Goal: Task Accomplishment & Management: Use online tool/utility

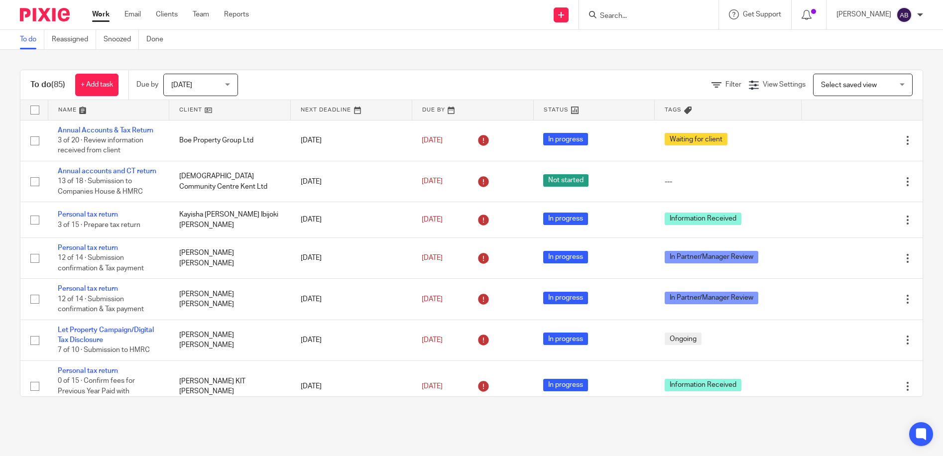
click at [651, 12] on input "Search" at bounding box center [644, 16] width 90 height 9
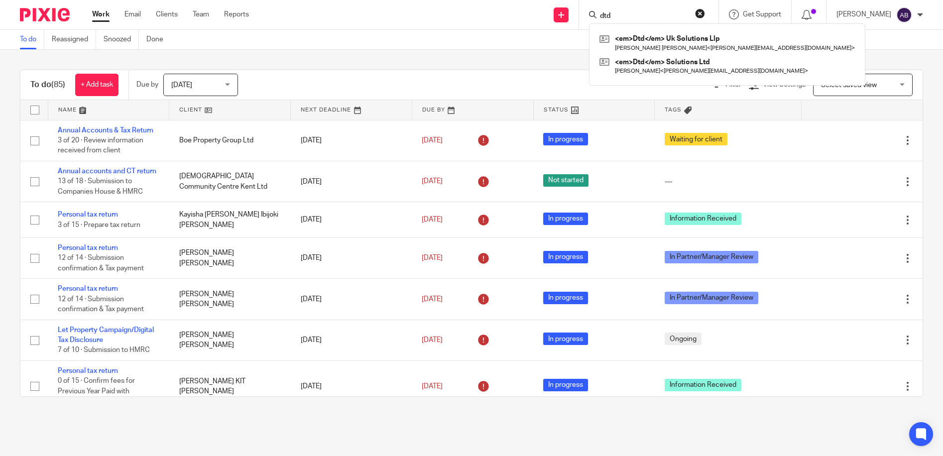
type input "dtd"
click button "submit" at bounding box center [0, 0] width 0 height 0
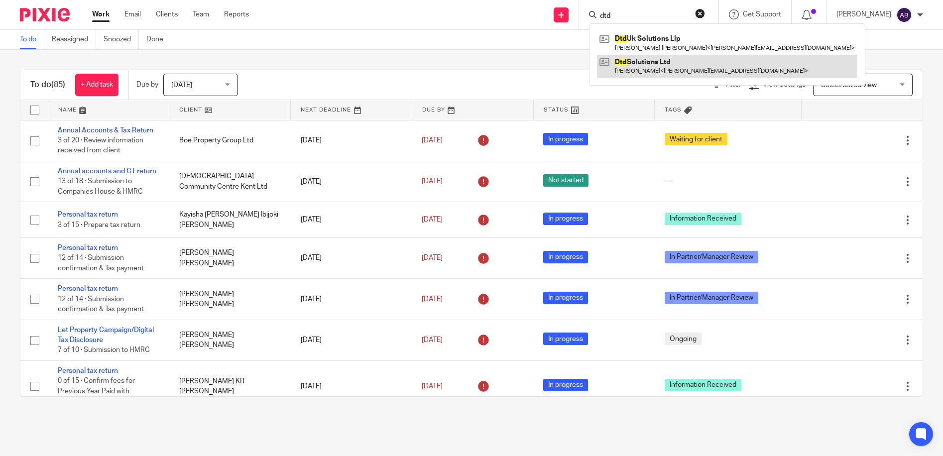
click at [664, 63] on link at bounding box center [727, 66] width 260 height 23
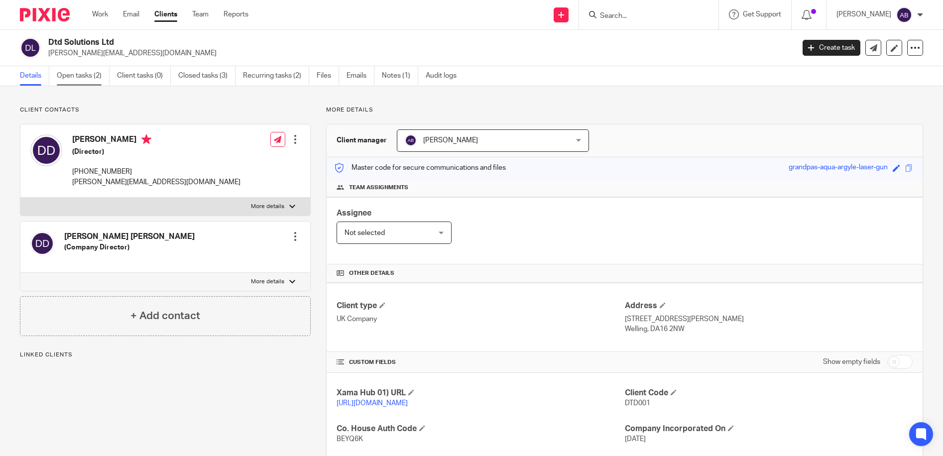
click at [94, 74] on link "Open tasks (2)" at bounding box center [83, 75] width 53 height 19
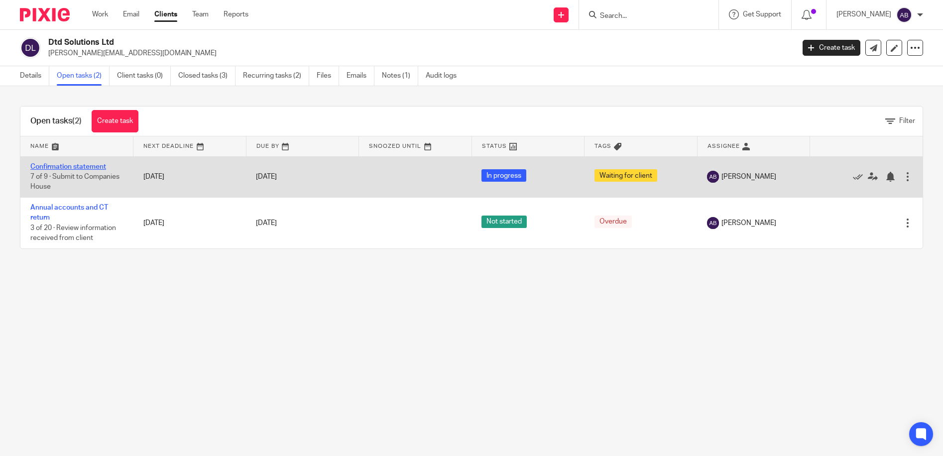
click at [63, 166] on link "Confirmation statement" at bounding box center [68, 166] width 76 height 7
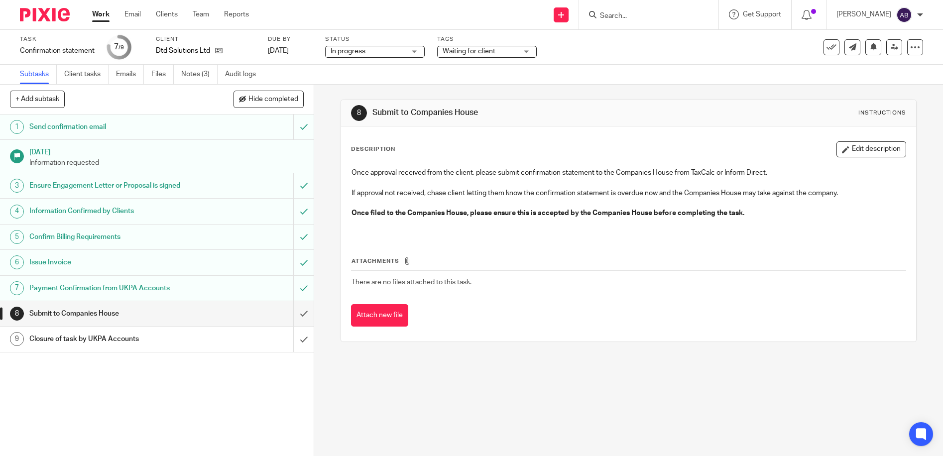
click at [498, 50] on span "Waiting for client" at bounding box center [480, 51] width 75 height 10
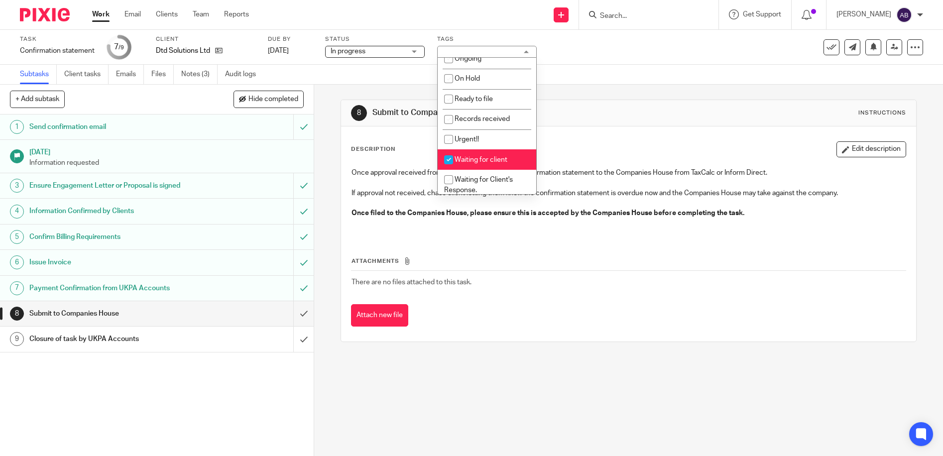
scroll to position [100, 0]
click at [451, 158] on input "checkbox" at bounding box center [448, 160] width 19 height 19
checkbox input "false"
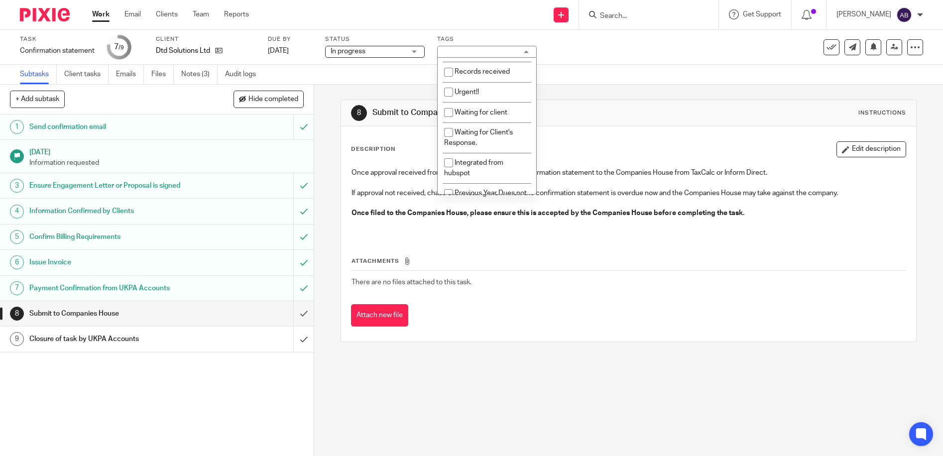
scroll to position [228, 0]
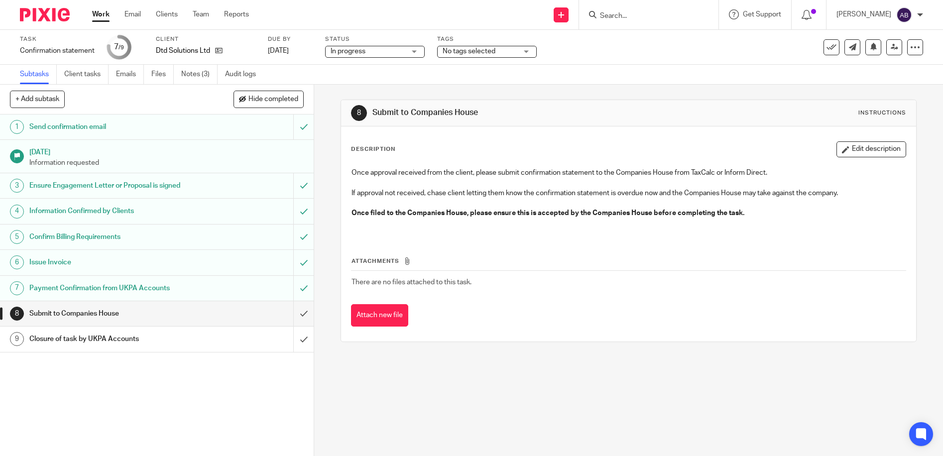
click at [644, 111] on div "8 Submit to Companies House Instructions" at bounding box center [628, 113] width 555 height 16
click at [127, 335] on h1 "Closure of task by UKPA Accounts" at bounding box center [113, 339] width 169 height 15
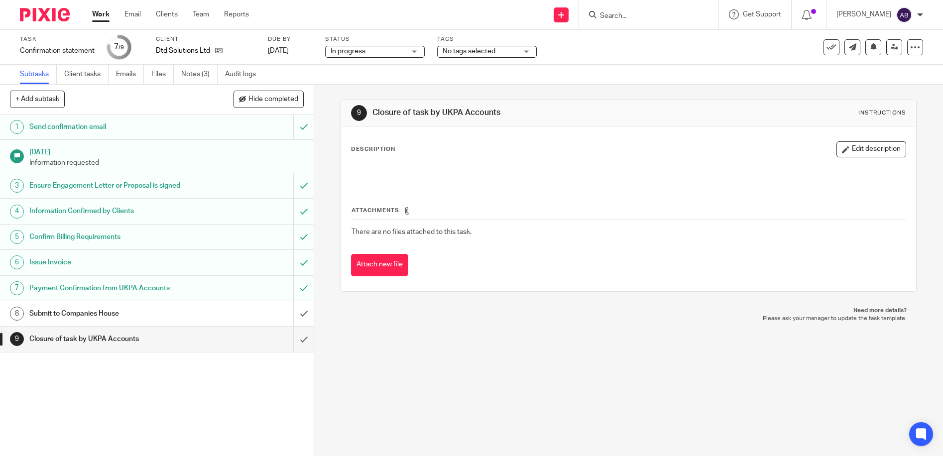
click at [117, 312] on h1 "Submit to Companies House" at bounding box center [113, 313] width 169 height 15
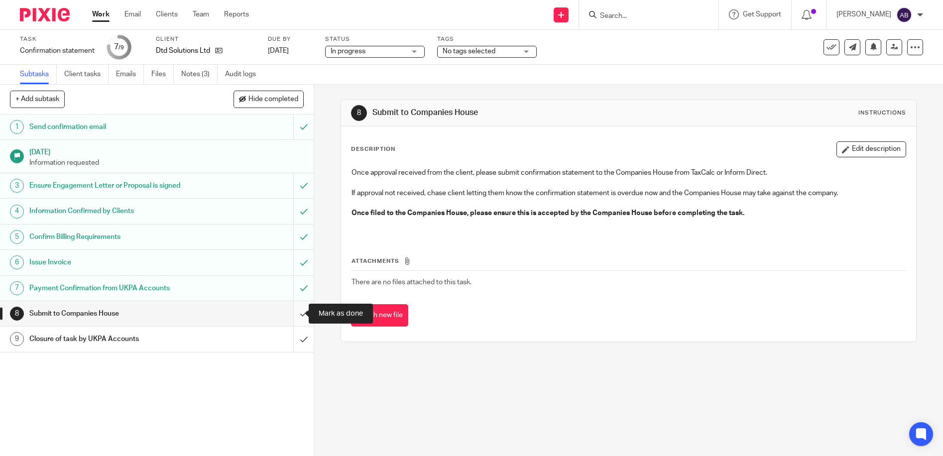
click at [294, 313] on input "submit" at bounding box center [157, 313] width 314 height 25
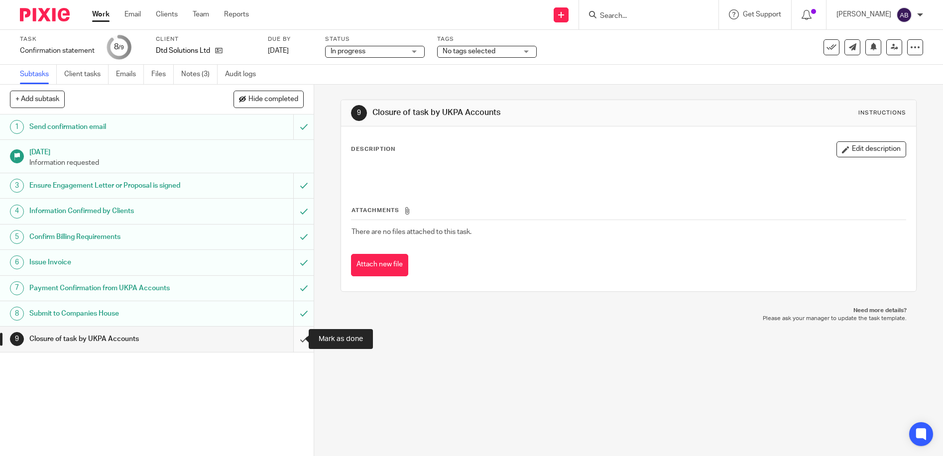
click at [291, 343] on input "submit" at bounding box center [157, 339] width 314 height 25
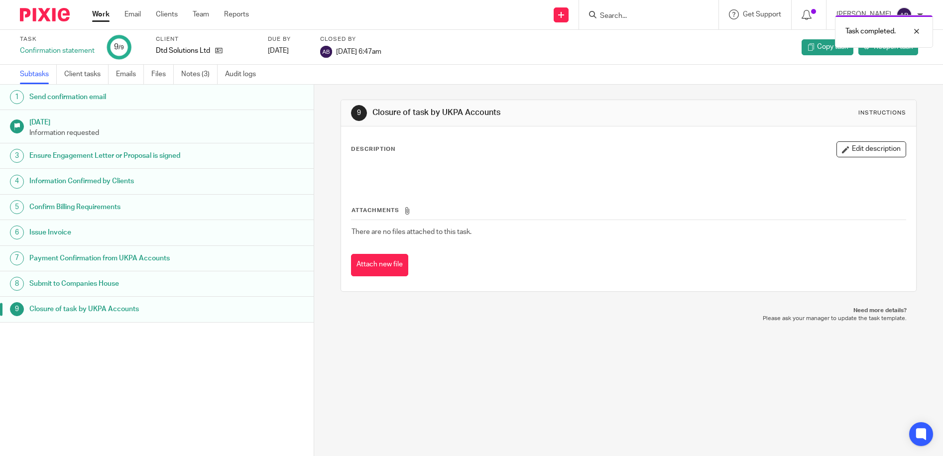
click at [95, 304] on h1 "Closure of task by UKPA Accounts" at bounding box center [120, 309] width 183 height 15
click at [877, 46] on span "Reopen task" at bounding box center [893, 47] width 39 height 10
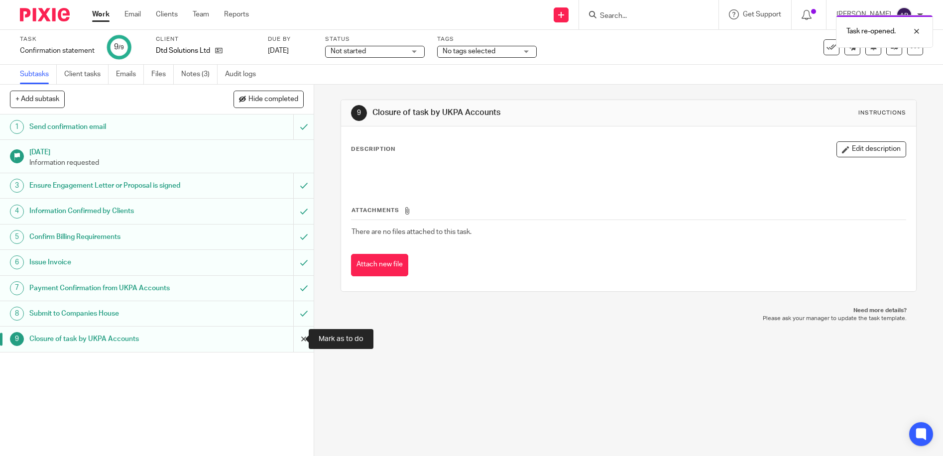
click at [295, 341] on input "submit" at bounding box center [157, 339] width 314 height 25
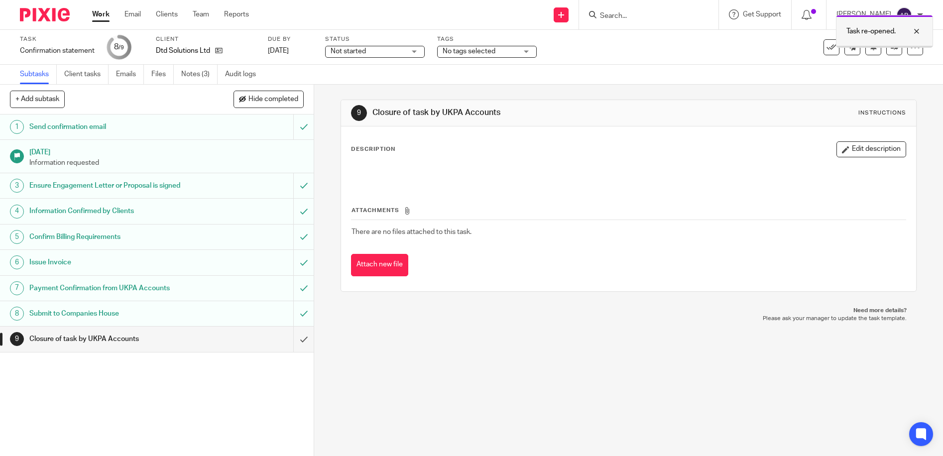
click at [916, 30] on div at bounding box center [909, 31] width 27 height 12
click at [891, 46] on icon at bounding box center [894, 46] width 7 height 7
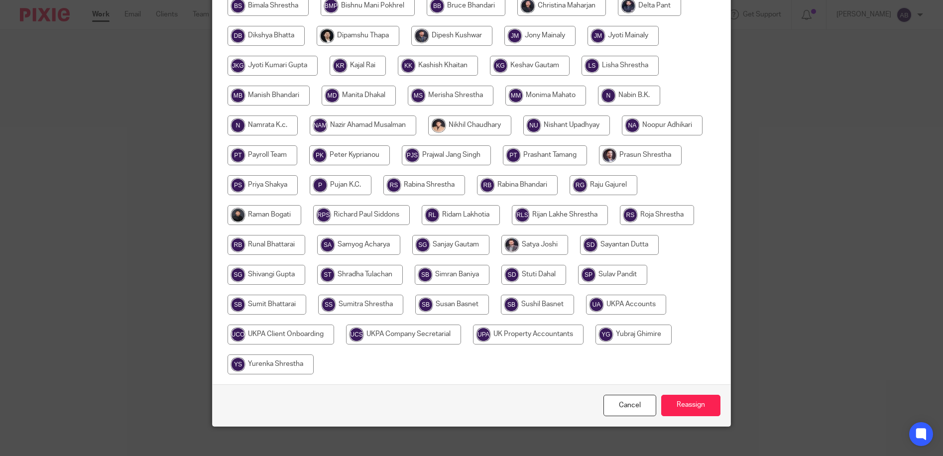
scroll to position [285, 0]
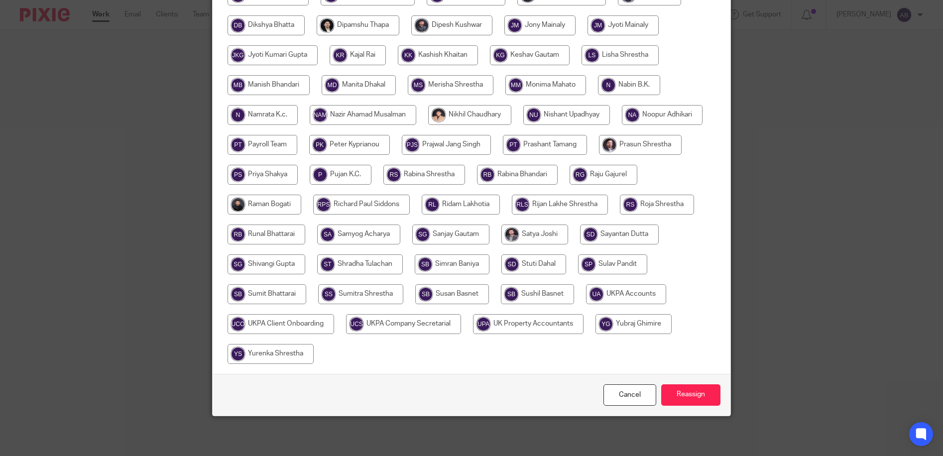
click at [586, 304] on input "radio" at bounding box center [626, 294] width 80 height 20
radio input "true"
click at [702, 394] on input "Reassign" at bounding box center [690, 394] width 59 height 21
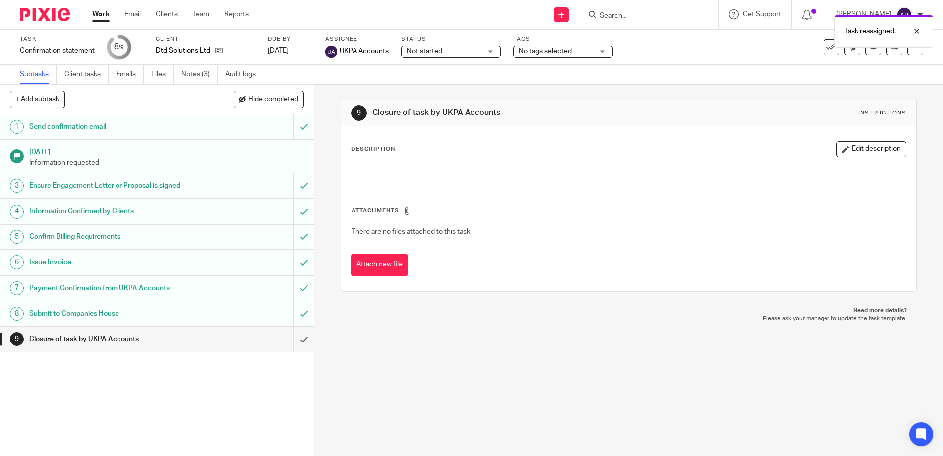
drag, startPoint x: 106, startPoint y: 10, endPoint x: 112, endPoint y: 19, distance: 10.1
click at [106, 10] on link "Work" at bounding box center [100, 14] width 17 height 10
